Goal: Information Seeking & Learning: Learn about a topic

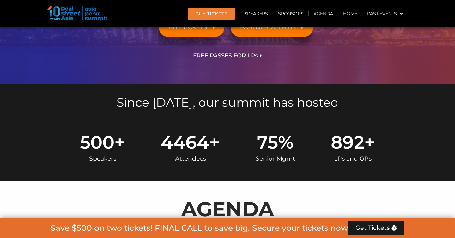
scroll to position [182, 0]
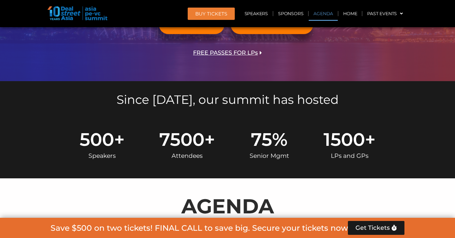
click at [320, 12] on link "Agenda" at bounding box center [323, 13] width 29 height 15
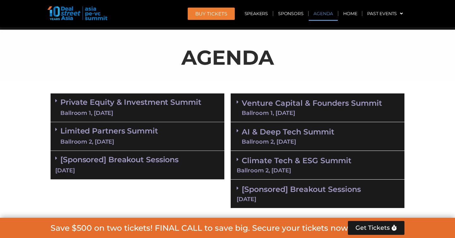
scroll to position [336, 0]
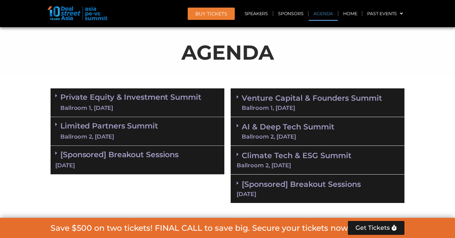
click at [276, 185] on link "[Sponsored] Breakout Sessions [DATE]" at bounding box center [318, 188] width 162 height 17
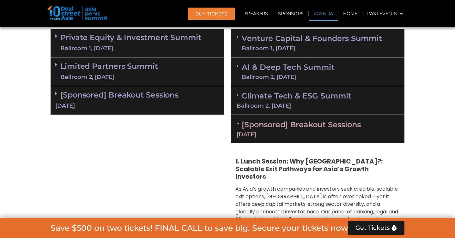
scroll to position [396, 0]
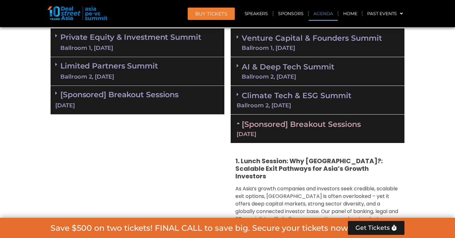
click at [292, 113] on div "Climate Tech & ESG Summit Ballroom 2, [DATE]" at bounding box center [318, 100] width 174 height 29
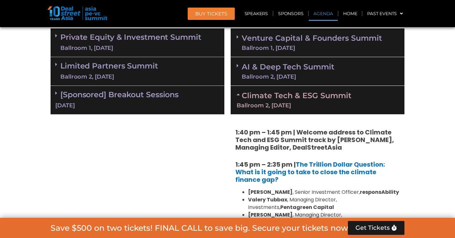
click at [300, 71] on link "AI & Deep Tech Summit Ballroom 2, [DATE]" at bounding box center [288, 71] width 93 height 16
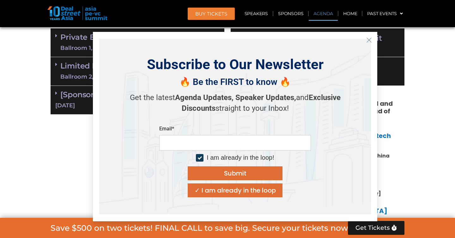
click at [303, 46] on div "Subscribe to Our Newsletter 🔥 Be the FIRST to know 🔥 Get the latest Agenda Upda…" at bounding box center [235, 127] width 272 height 176
click at [369, 40] on line "Close" at bounding box center [369, 40] width 4 height 4
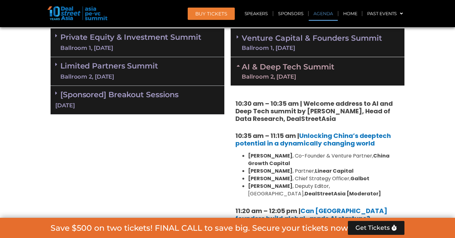
click at [339, 44] on link "Venture Capital & Founders​ Summit Ballroom 1, [DATE]" at bounding box center [312, 42] width 140 height 16
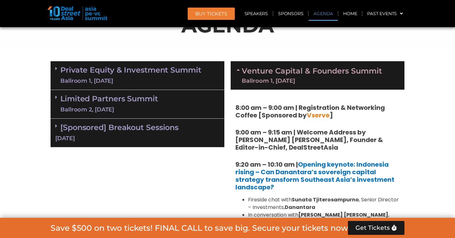
scroll to position [392, 0]
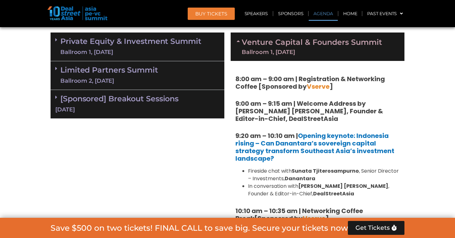
click at [244, 42] on link "Venture Capital & Founders​ Summit Ballroom 1, [DATE]" at bounding box center [312, 47] width 140 height 16
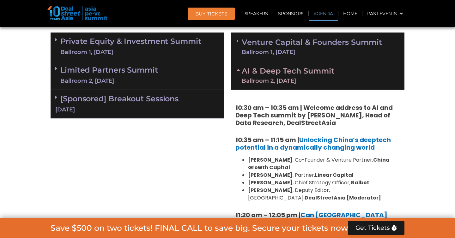
click at [246, 71] on link "AI & Deep Tech Summit Ballroom 2, [DATE]" at bounding box center [288, 75] width 93 height 16
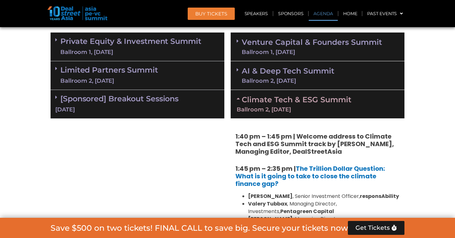
click at [244, 91] on div "Climate Tech & ESG Summit Ballroom 2, [DATE]" at bounding box center [318, 104] width 174 height 28
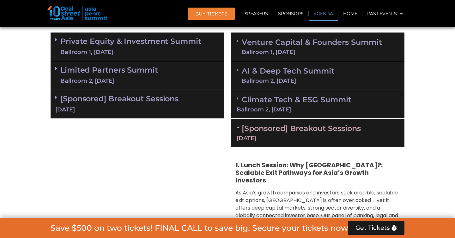
click at [244, 124] on link "[Sponsored] Breakout Sessions [DATE]" at bounding box center [318, 132] width 162 height 17
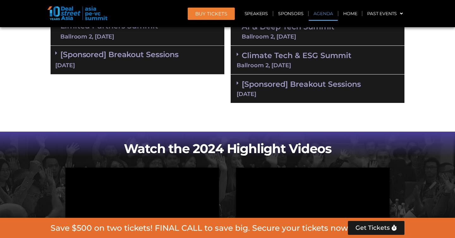
scroll to position [437, 0]
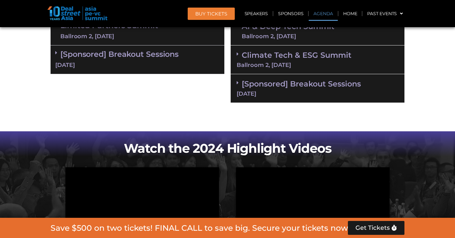
click at [253, 93] on div "[DATE]" at bounding box center [318, 94] width 162 height 6
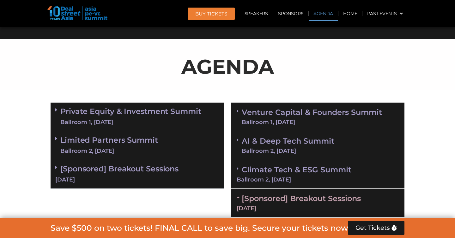
scroll to position [368, 0]
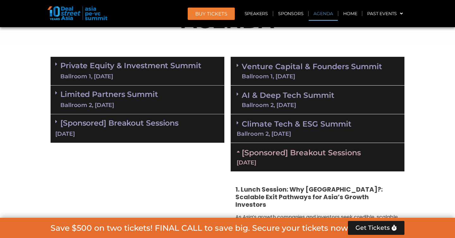
click at [251, 151] on link "[Sponsored] Breakout Sessions [DATE]" at bounding box center [318, 156] width 162 height 17
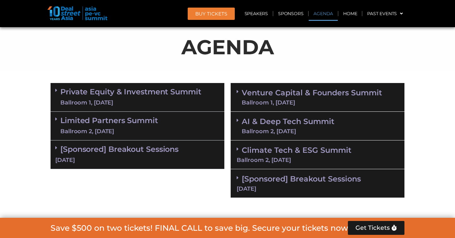
scroll to position [341, 0]
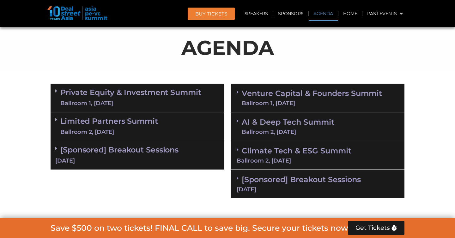
click at [188, 153] on div "[Sponsored] Breakout Sessions [DATE]" at bounding box center [138, 155] width 174 height 29
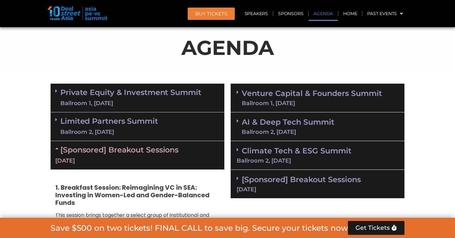
click at [188, 153] on div "[Sponsored] Breakout Sessions [DATE]" at bounding box center [138, 155] width 174 height 28
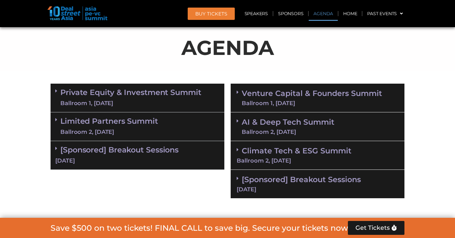
click at [188, 120] on div "Limited Partners [GEOGRAPHIC_DATA] 2, [DATE]" at bounding box center [138, 127] width 174 height 29
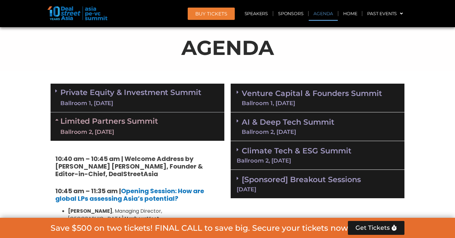
click at [188, 120] on div "Limited Partners [GEOGRAPHIC_DATA] 2, [DATE]" at bounding box center [138, 127] width 174 height 28
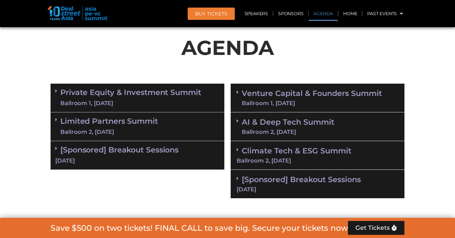
click at [195, 96] on link "Private Equity & Investment Summit Ballroom 1, [DATE]" at bounding box center [130, 98] width 141 height 19
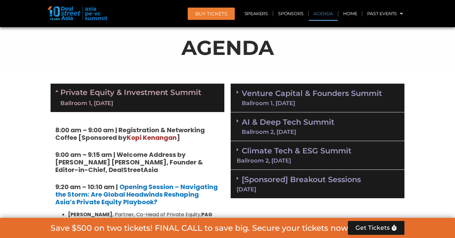
click at [195, 96] on link "Private Equity & Investment Summit Ballroom 1, [DATE]" at bounding box center [130, 98] width 141 height 19
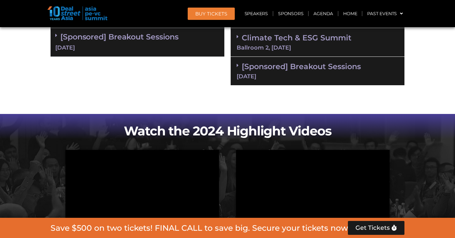
scroll to position [470, 0]
